Goal: Task Accomplishment & Management: Use online tool/utility

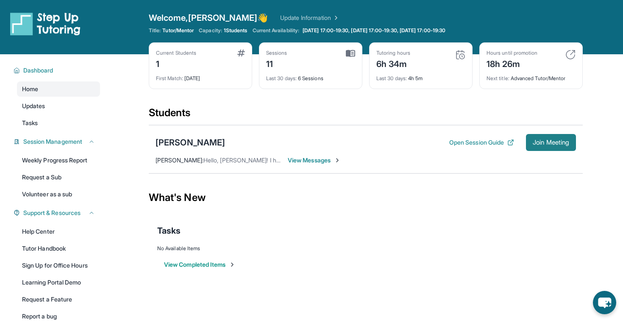
click at [553, 145] on span "Join Meeting" at bounding box center [550, 142] width 36 height 5
